Goal: Task Accomplishment & Management: Use online tool/utility

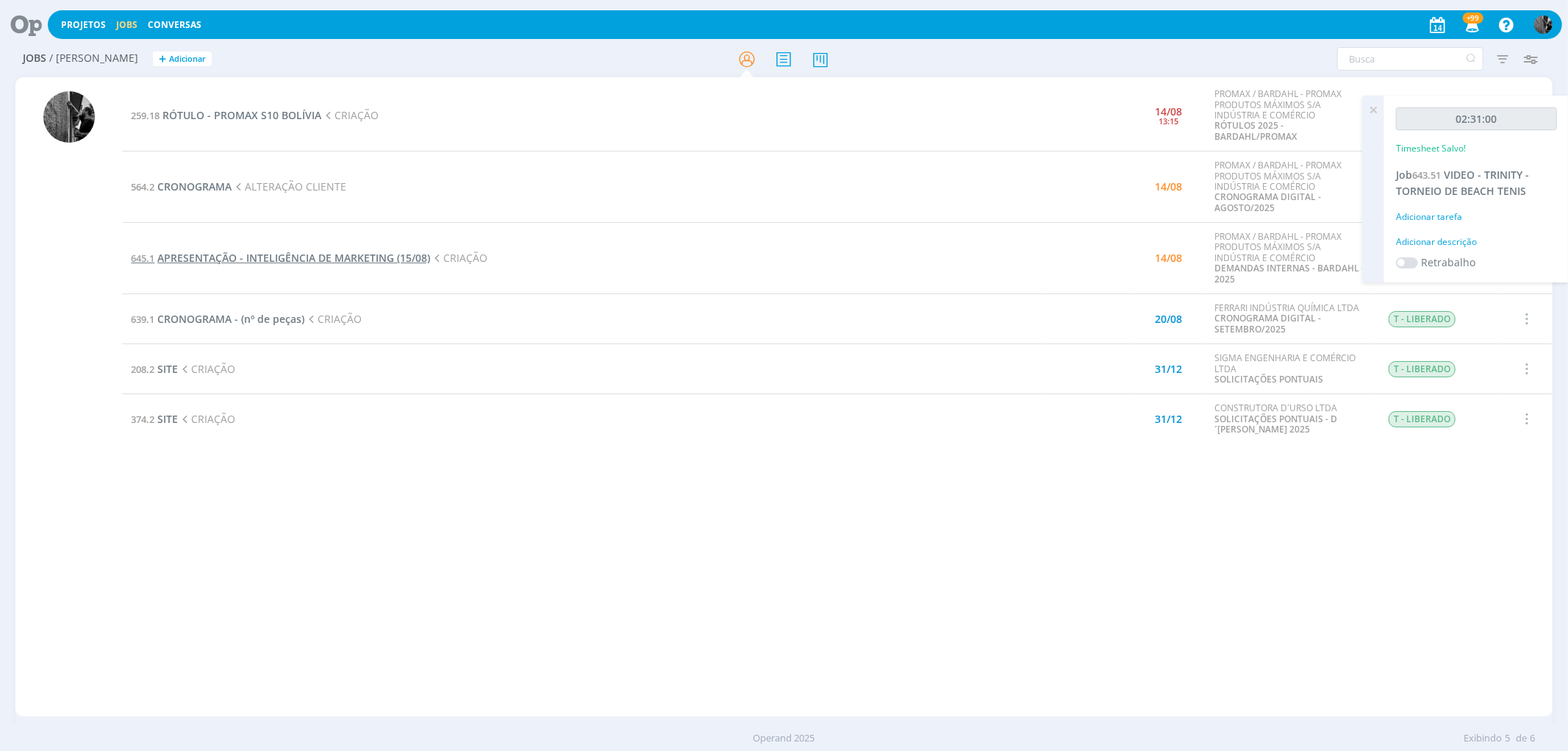
click at [364, 253] on span "APRESENTAÇÃO - INTELIGÊNCIA DE MARKETING (15/08)" at bounding box center [293, 258] width 272 height 14
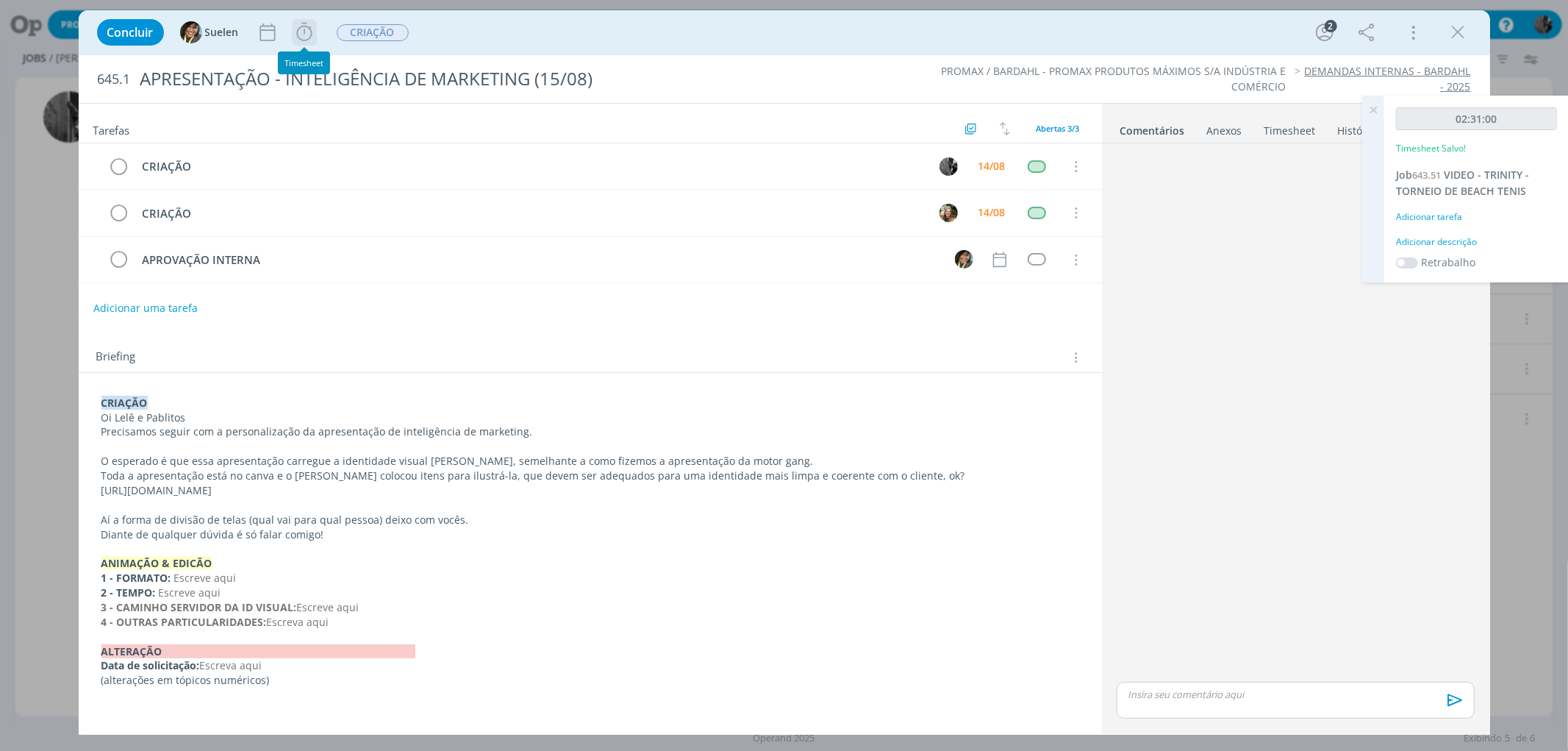
click at [304, 25] on icon "dialog" at bounding box center [304, 32] width 22 height 22
click at [350, 62] on span "Iniciar" at bounding box center [354, 64] width 31 height 11
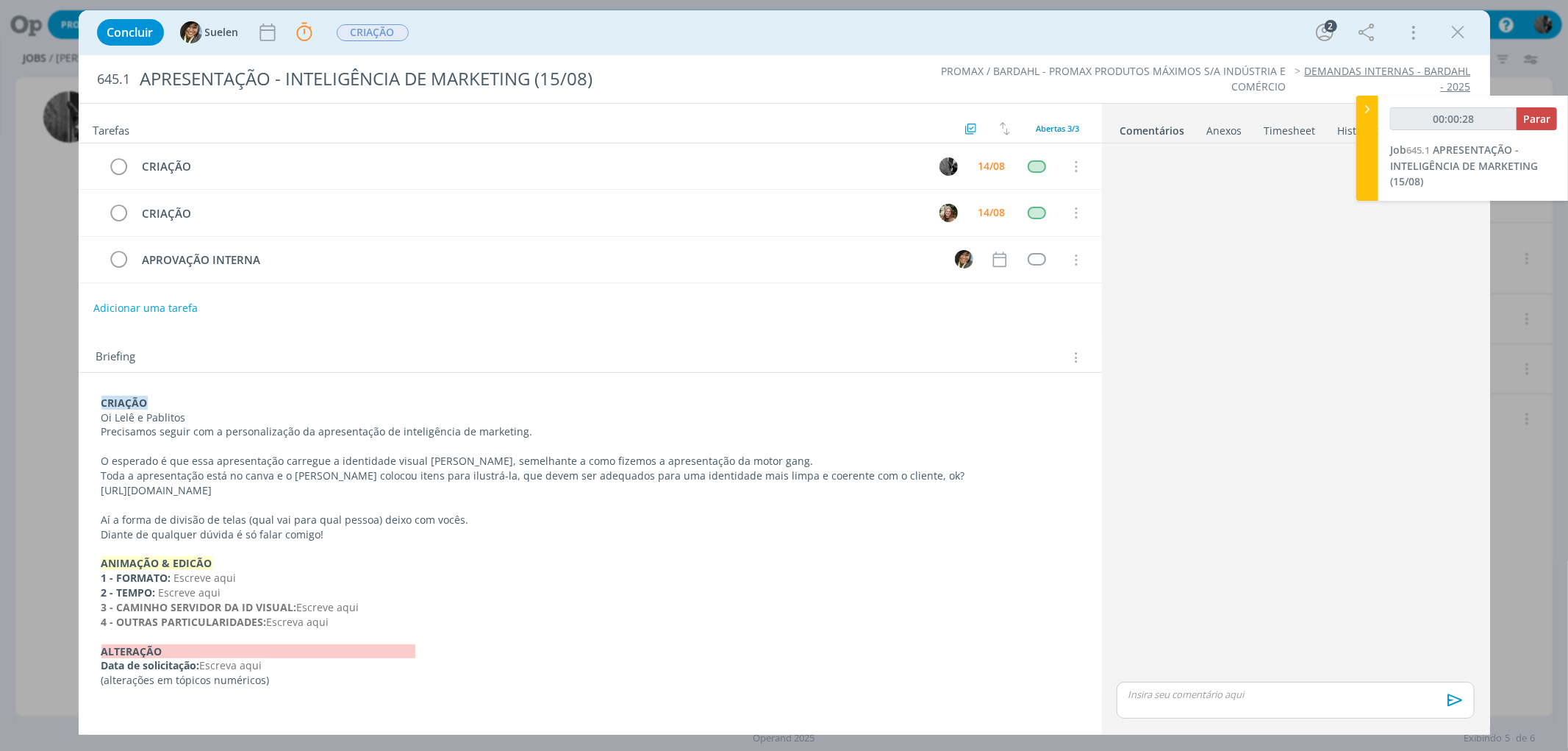
drag, startPoint x: 464, startPoint y: 493, endPoint x: 88, endPoint y: 495, distance: 376.0
click at [88, 495] on div "CRIAÇÃO Oi Lelê e Pablitos Precisamos seguir com a personalização da apresentaç…" at bounding box center [590, 536] width 1023 height 327
copy p "[URL][DOMAIN_NAME]"
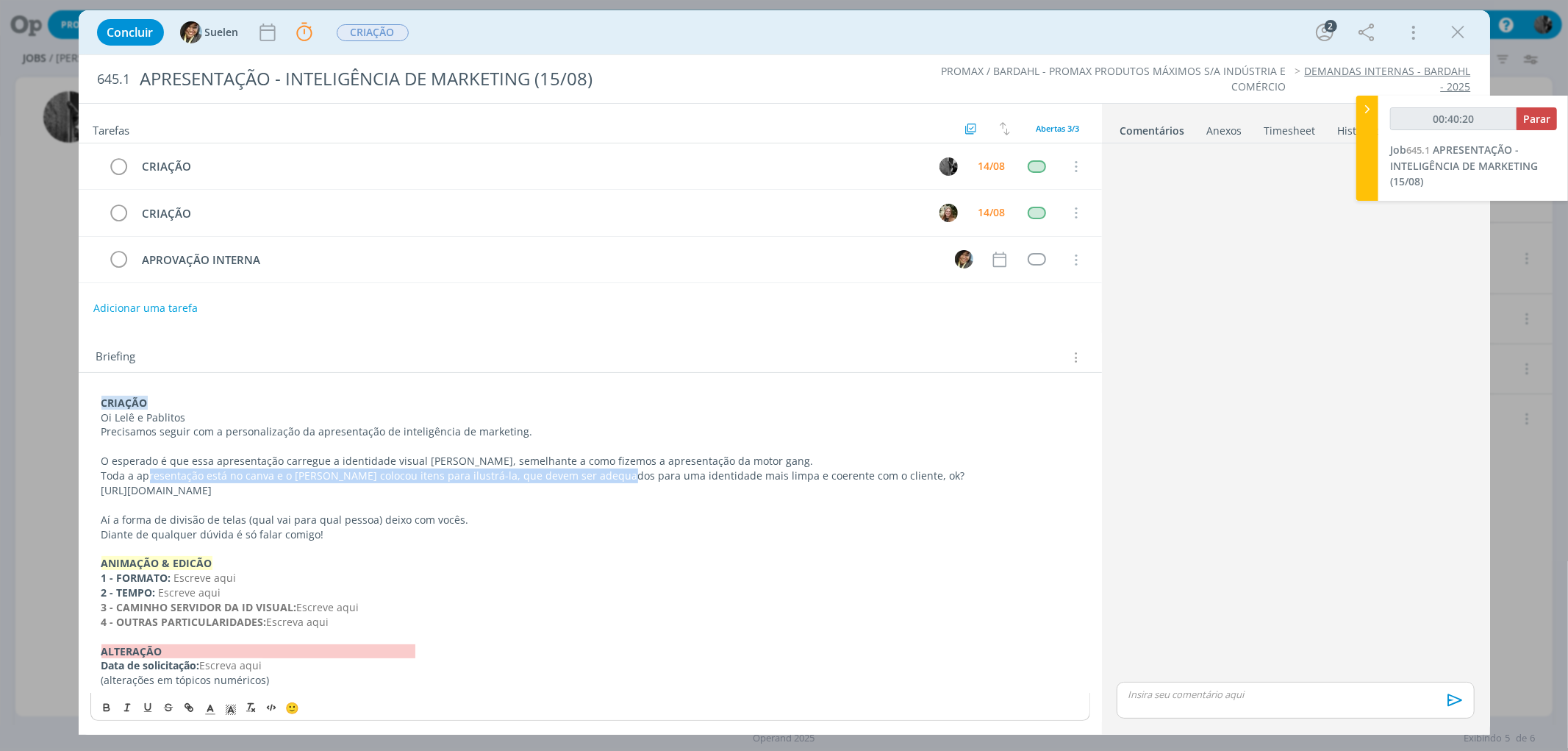
drag, startPoint x: 145, startPoint y: 479, endPoint x: 604, endPoint y: 475, distance: 459.0
click at [604, 475] on p "Toda a apresentação está no canva e o [PERSON_NAME] colocou itens para ilustrá-…" at bounding box center [591, 475] width 977 height 15
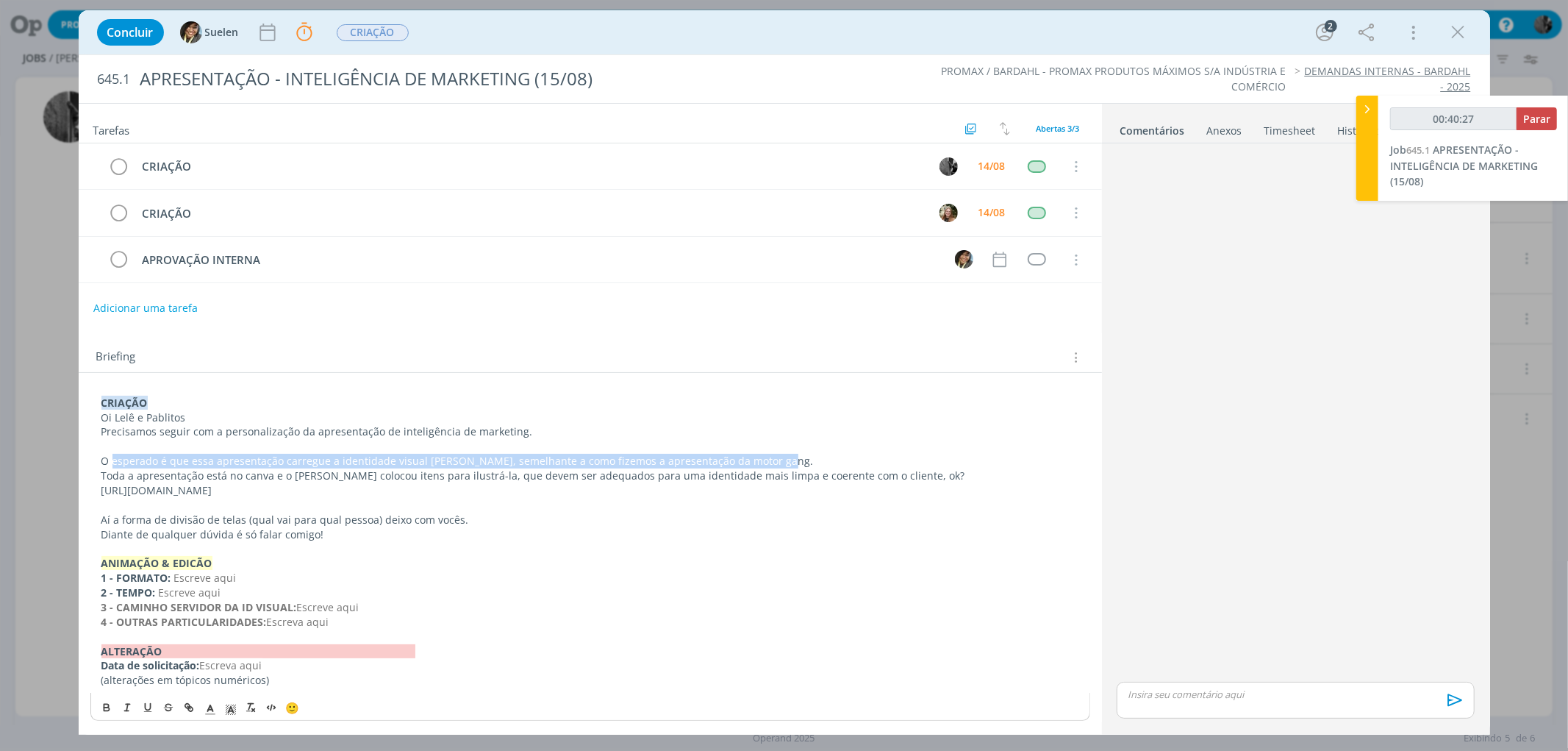
drag, startPoint x: 113, startPoint y: 462, endPoint x: 777, endPoint y: 457, distance: 664.0
click at [777, 457] on p "O esperado é que essa apresentação carregue a identidade visual [PERSON_NAME], …" at bounding box center [591, 461] width 977 height 15
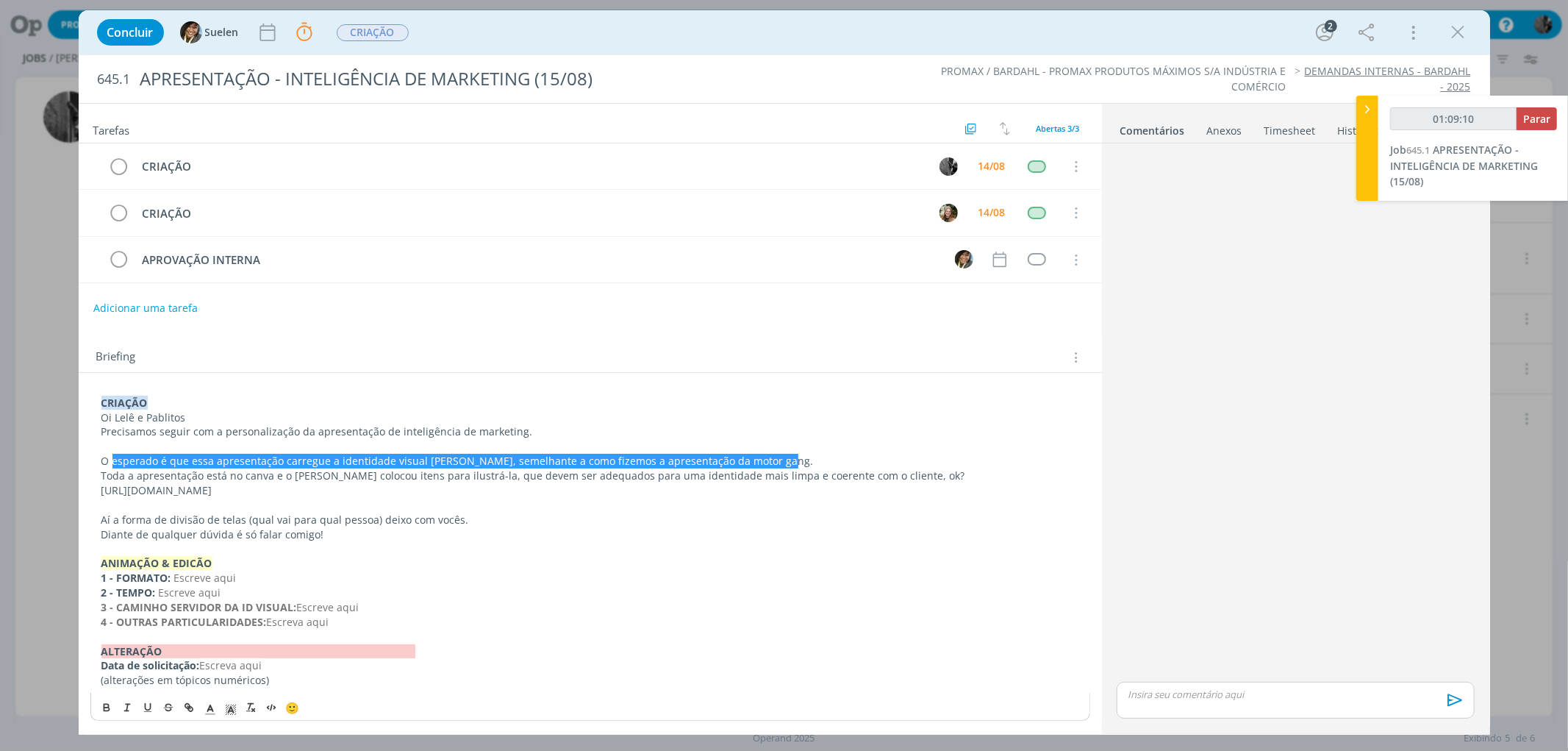
type input "01:10:10"
